Goal: Task Accomplishment & Management: Use online tool/utility

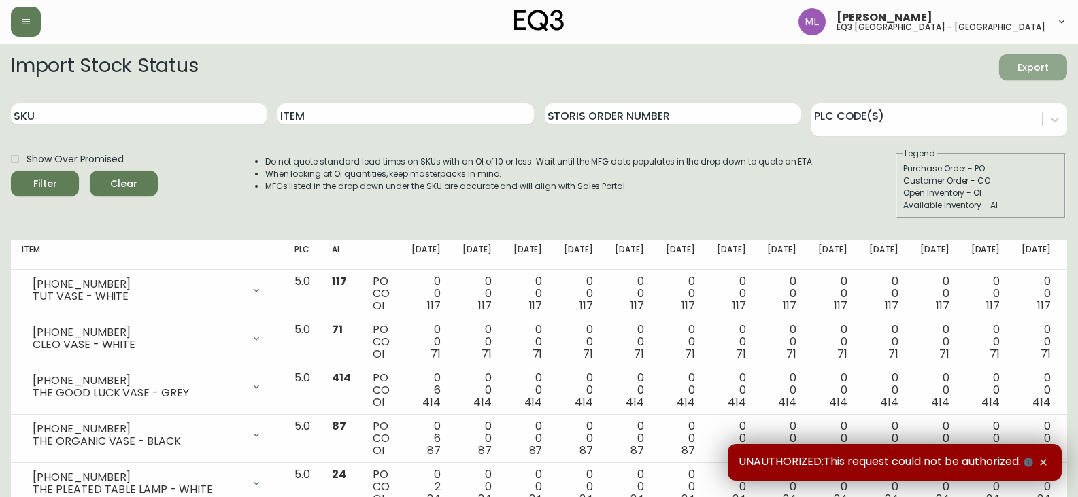
click at [1036, 63] on span "Export" at bounding box center [1033, 67] width 46 height 17
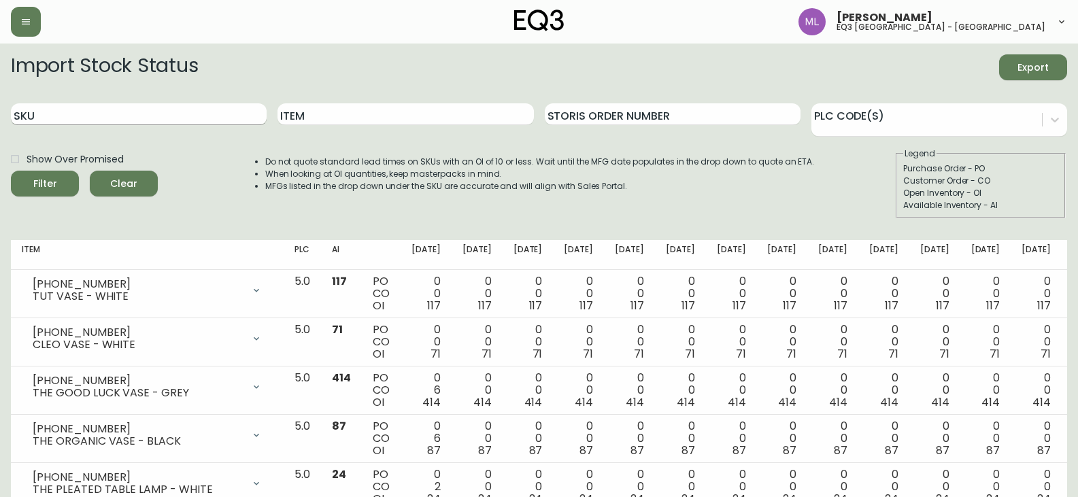
click at [227, 106] on input "SKU" at bounding box center [139, 114] width 256 height 22
paste input "[PHONE_NUMBER]"
click at [11, 171] on button "Filter" at bounding box center [45, 184] width 68 height 26
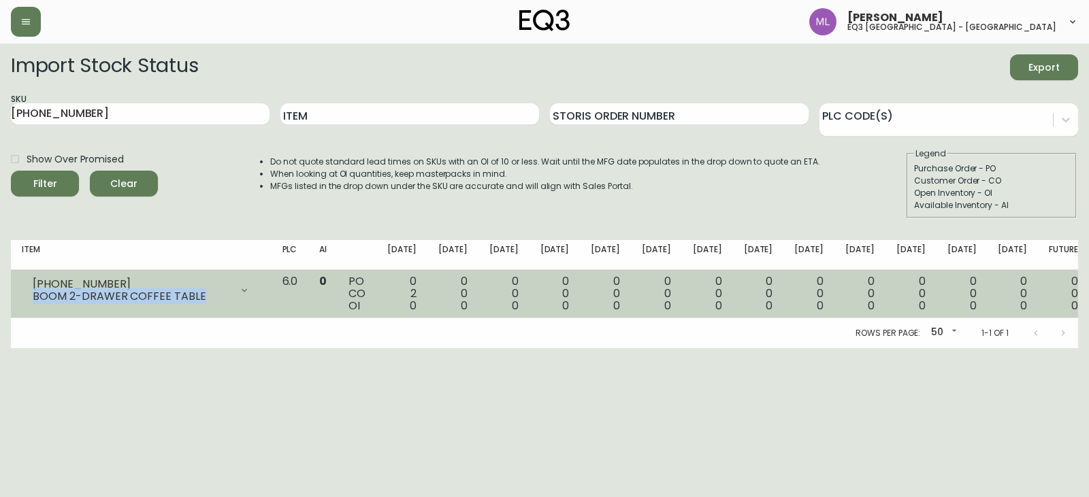
drag, startPoint x: 203, startPoint y: 297, endPoint x: 21, endPoint y: 296, distance: 181.7
click at [21, 296] on td "[PHONE_NUMBER] BOOM 2-DRAWER COFFEE TABLE Opening Balance 2 ( [DATE] ) Customer…" at bounding box center [141, 294] width 261 height 48
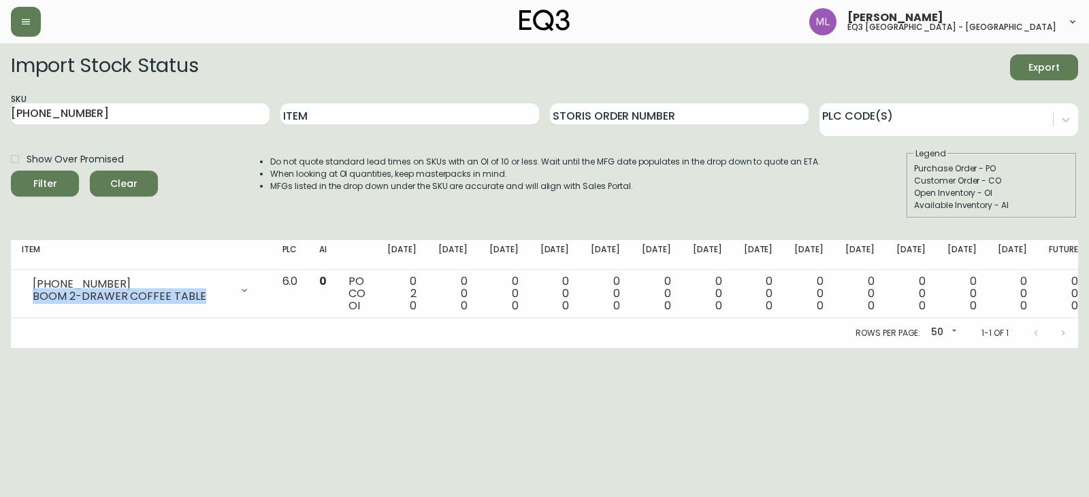
copy div "BOOM 2-DRAWER COFFEE TABLE"
drag, startPoint x: 177, startPoint y: 114, endPoint x: 0, endPoint y: 112, distance: 176.9
click at [0, 112] on main "Import Stock Status Export SKU [PHONE_NUMBER] Item Storis Order Number PLC Code…" at bounding box center [544, 196] width 1089 height 305
paste input "[PHONE_NUMBER]"
click at [11, 171] on button "Filter" at bounding box center [45, 184] width 68 height 26
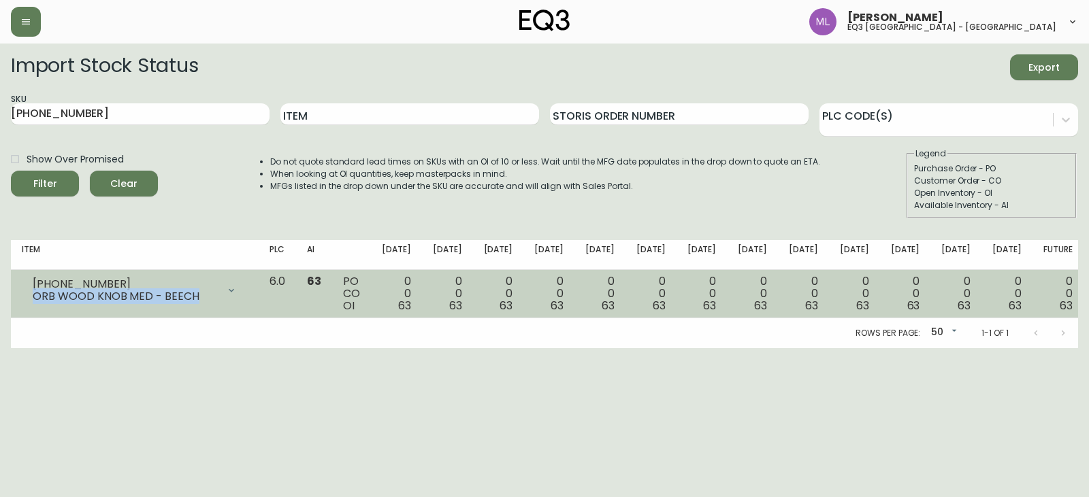
drag, startPoint x: 204, startPoint y: 295, endPoint x: 24, endPoint y: 298, distance: 179.6
click at [24, 298] on div "[PHONE_NUMBER] ORB WOOD KNOB MED - BEECH" at bounding box center [135, 291] width 226 height 30
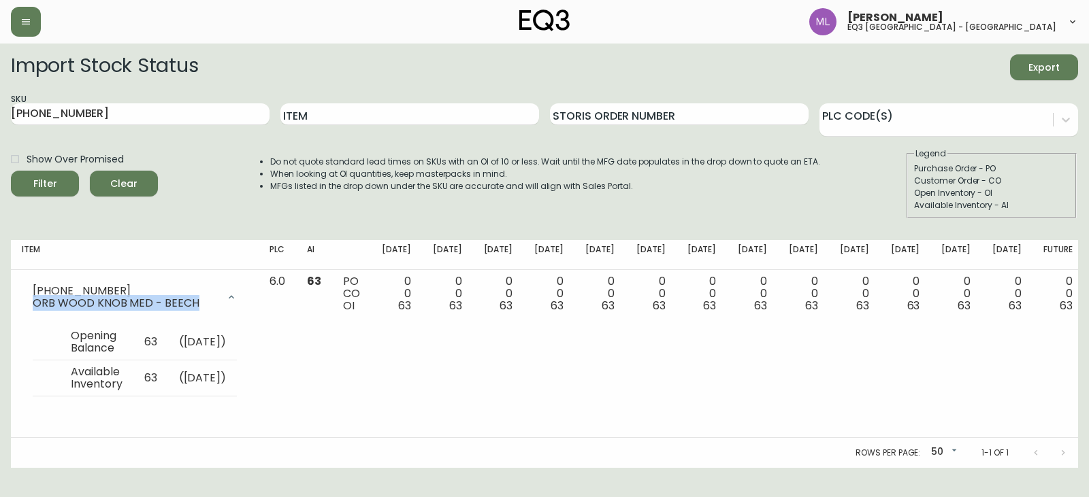
copy div "ORB WOOD KNOB MED - BEECH"
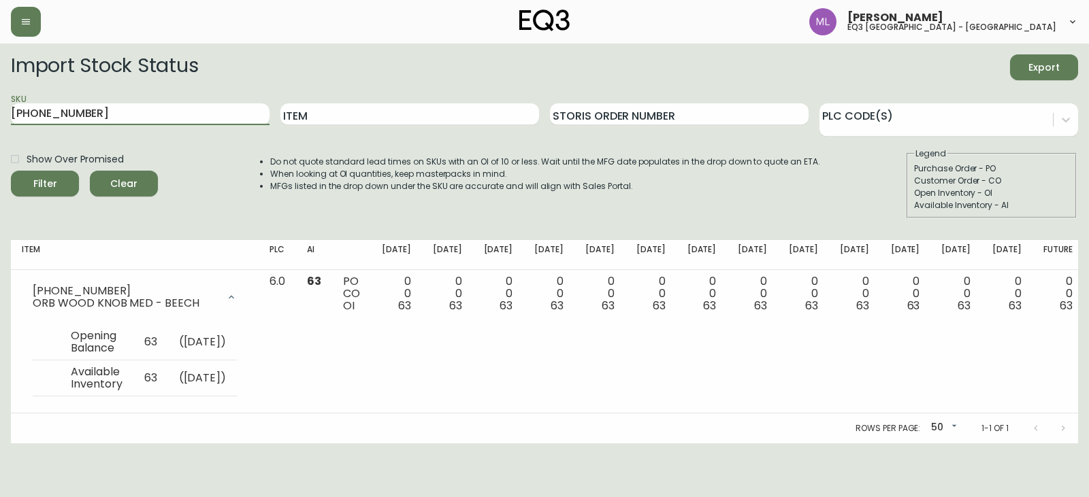
drag, startPoint x: 259, startPoint y: 107, endPoint x: 0, endPoint y: 118, distance: 258.7
click at [0, 118] on main "Import Stock Status Export SKU [PHONE_NUMBER] Item Storis Order Number PLC Code…" at bounding box center [544, 244] width 1089 height 400
paste input "[PHONE_NUMBER]"
type input "[PHONE_NUMBER]"
click at [11, 171] on button "Filter" at bounding box center [45, 184] width 68 height 26
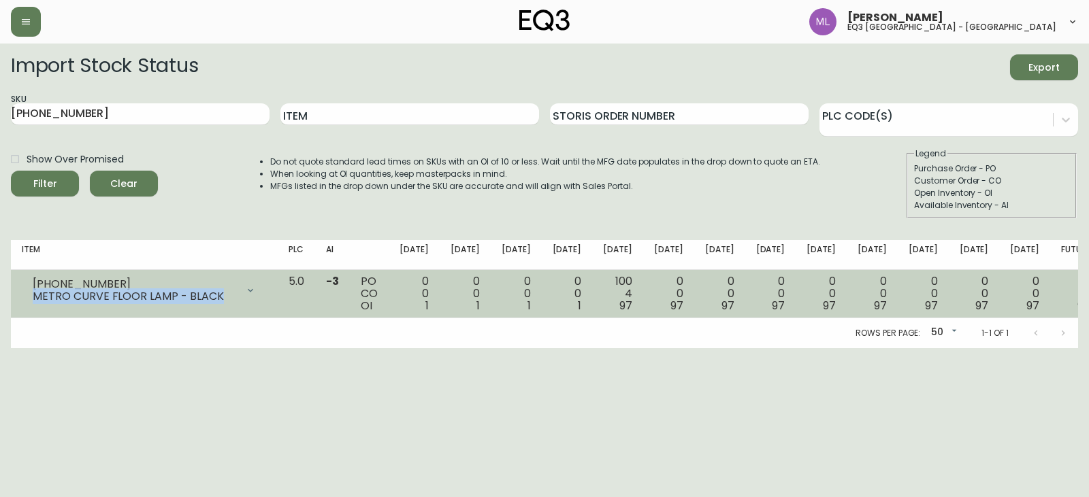
drag, startPoint x: 218, startPoint y: 293, endPoint x: 28, endPoint y: 297, distance: 190.5
click at [28, 297] on div "[PHONE_NUMBER] METRO CURVE FLOOR LAMP - BLACK" at bounding box center [144, 291] width 245 height 30
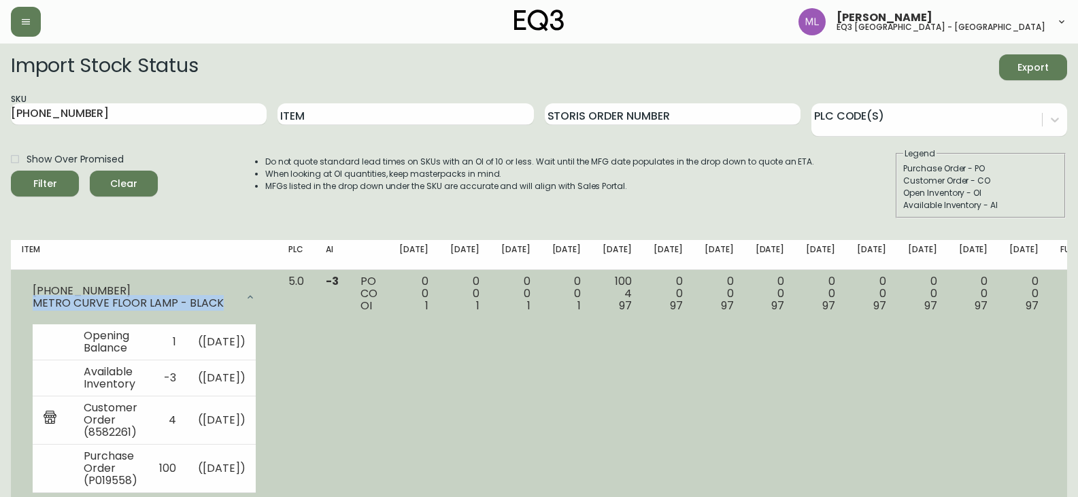
copy div "METRO CURVE FLOOR LAMP - BLACK"
